Goal: Task Accomplishment & Management: Manage account settings

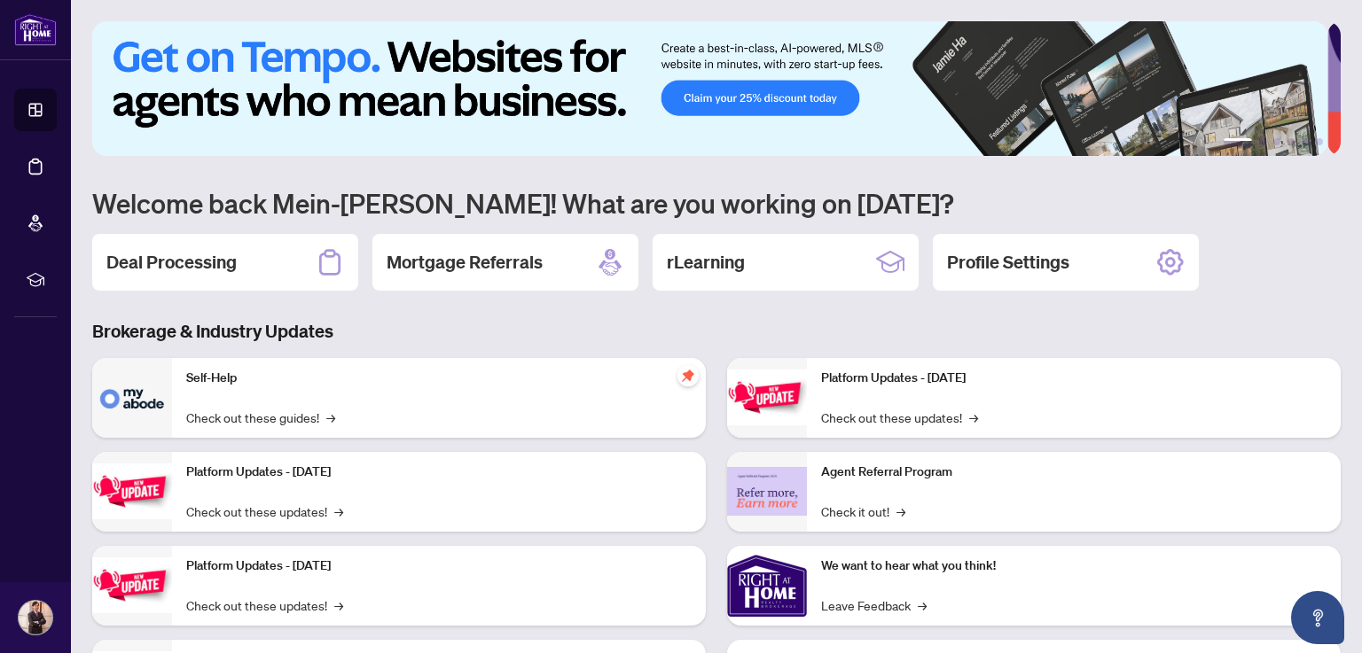
scroll to position [85, 0]
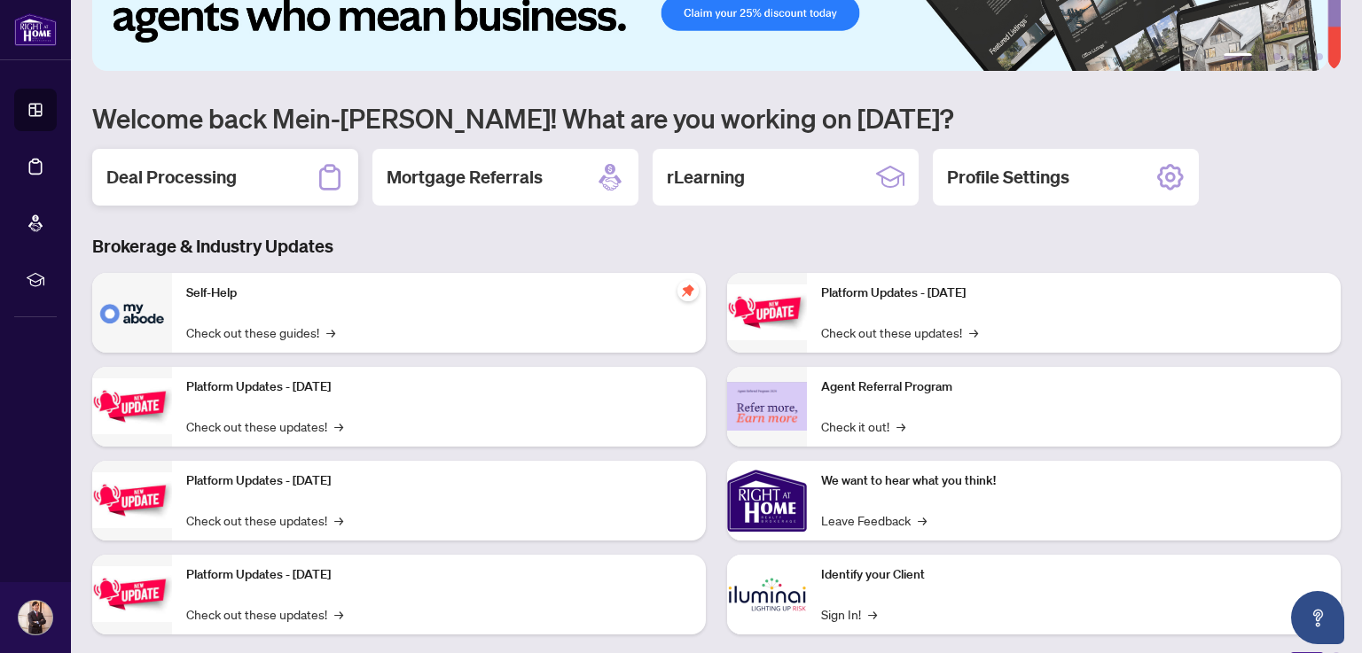
click at [181, 174] on h2 "Deal Processing" at bounding box center [171, 177] width 130 height 25
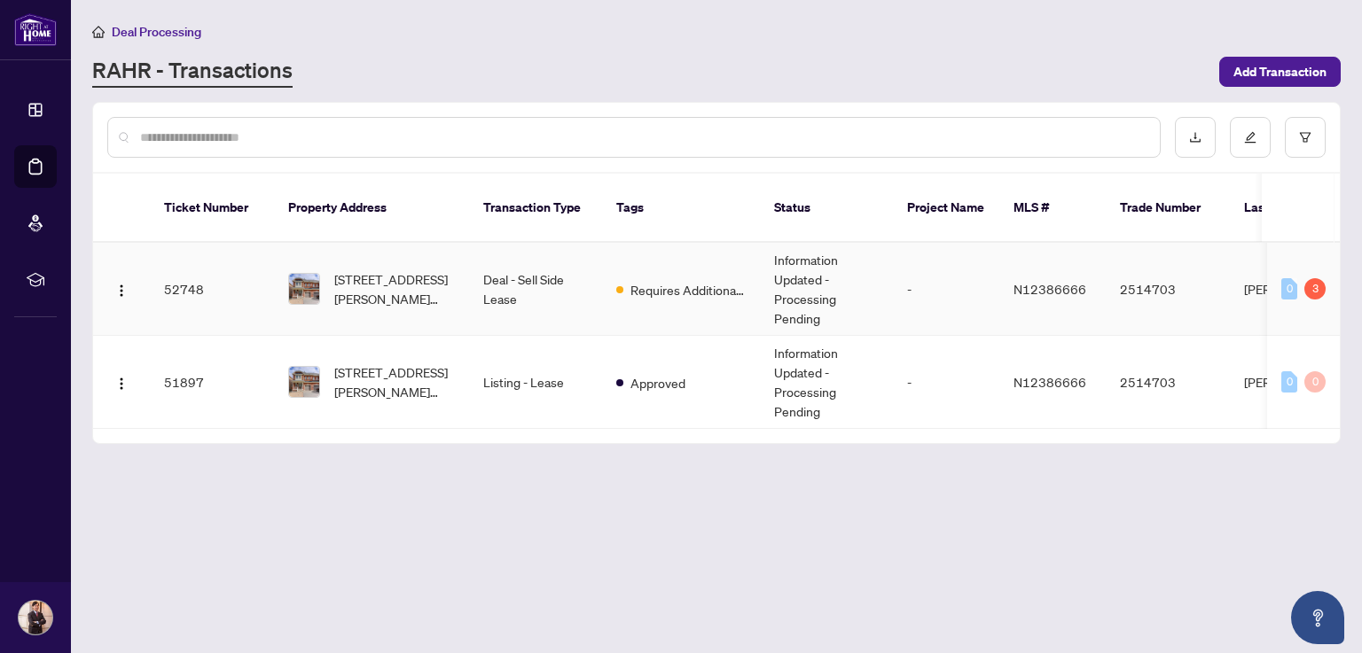
click at [204, 273] on td "52748" at bounding box center [212, 289] width 124 height 93
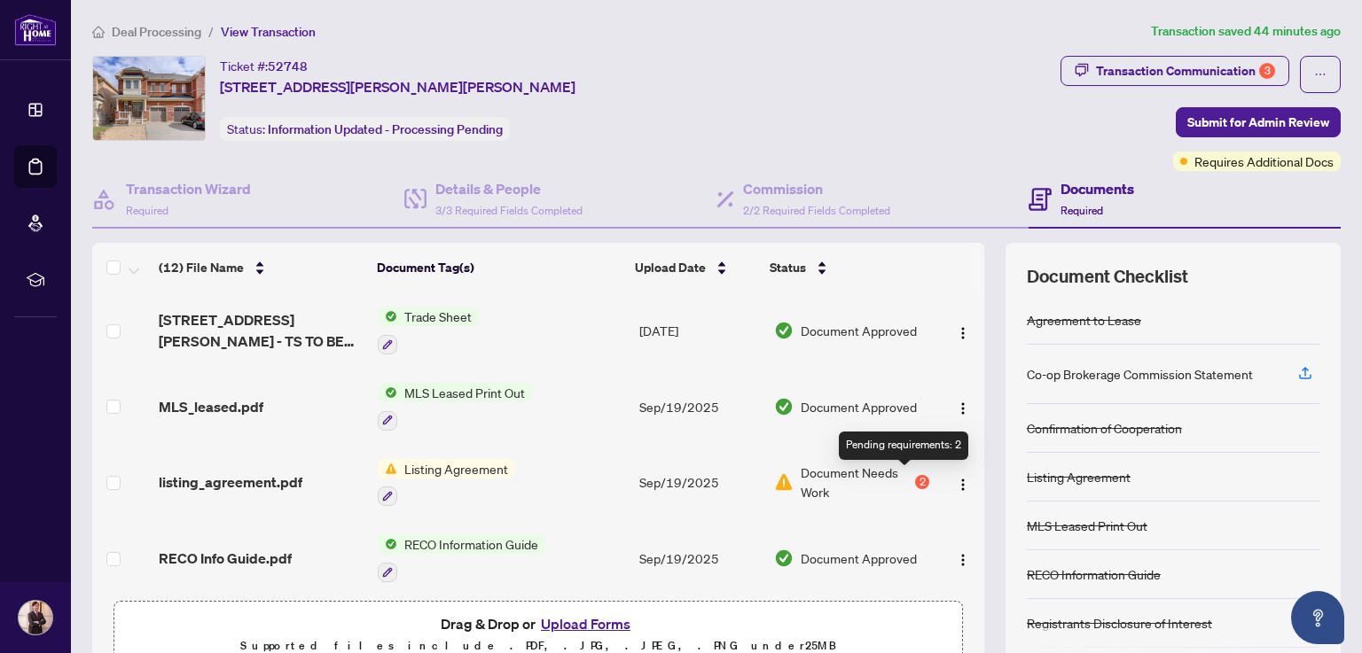
click at [915, 480] on div "2" at bounding box center [922, 482] width 14 height 14
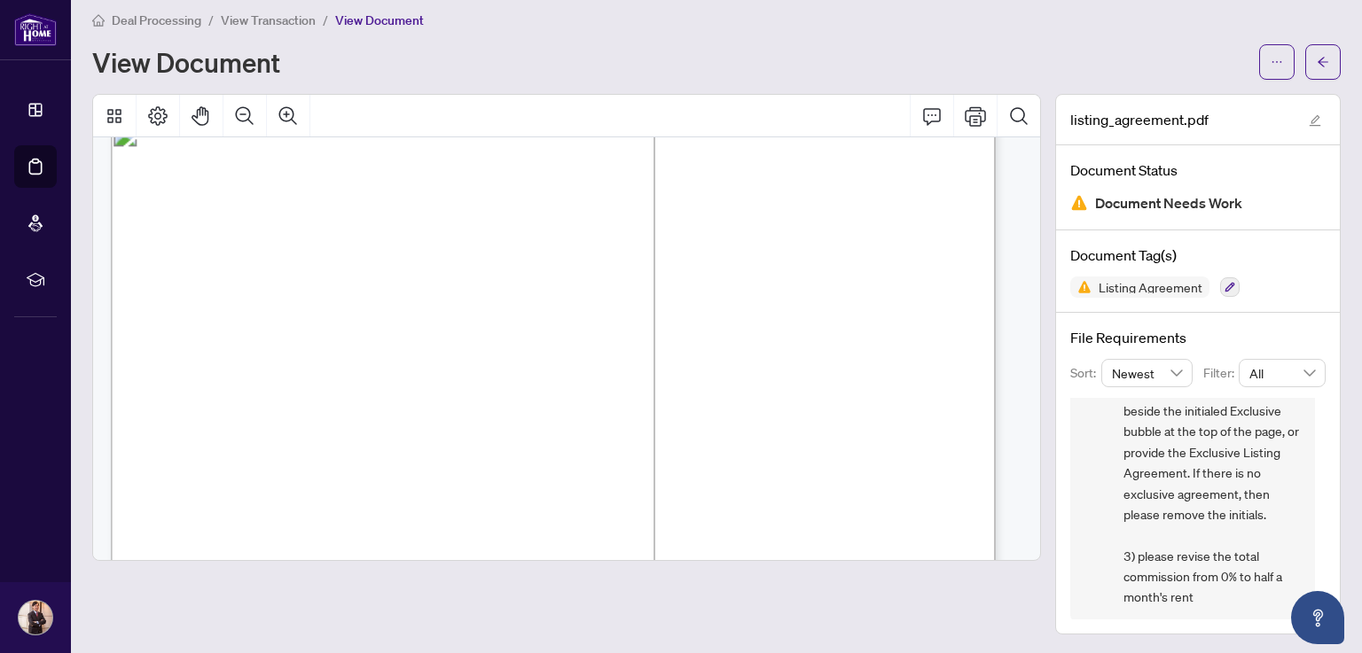
scroll to position [2905, 0]
drag, startPoint x: 1009, startPoint y: 200, endPoint x: 1058, endPoint y: 140, distance: 76.9
click at [290, 17] on span "View Transaction" at bounding box center [268, 20] width 95 height 16
